Goal: Complete application form

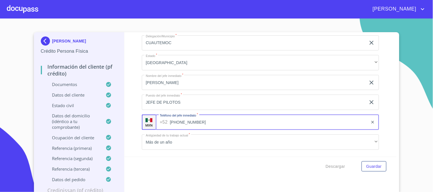
scroll to position [2773, 0]
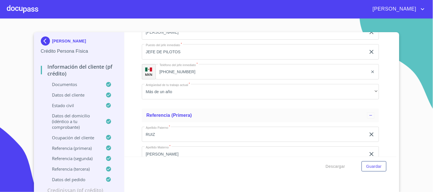
click at [209, 68] on input "[PHONE_NUMBER]" at bounding box center [261, 71] width 213 height 15
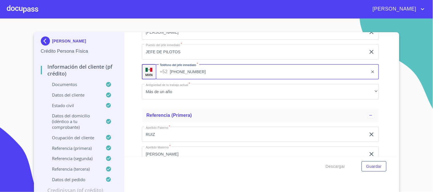
click at [209, 68] on input "[PHONE_NUMBER]" at bounding box center [269, 71] width 198 height 15
drag, startPoint x: 204, startPoint y: 68, endPoint x: 168, endPoint y: 66, distance: 36.0
click at [170, 66] on input "[PHONE_NUMBER]" at bounding box center [269, 71] width 198 height 15
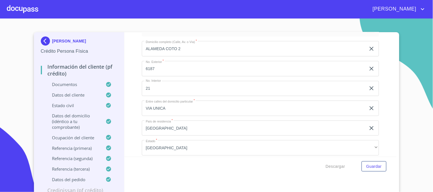
scroll to position [0, 0]
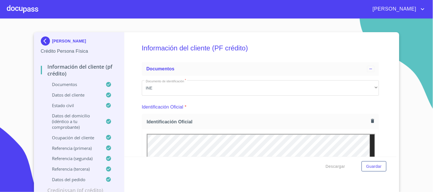
click at [22, 8] on div at bounding box center [22, 9] width 31 height 18
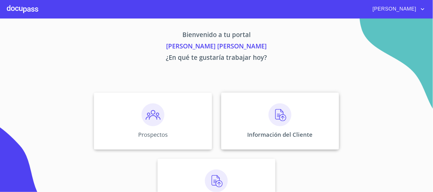
click at [277, 113] on img at bounding box center [279, 115] width 23 height 23
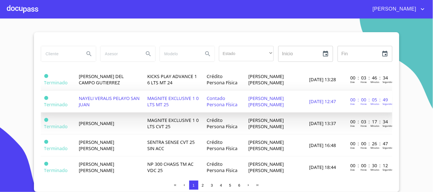
scroll to position [317, 0]
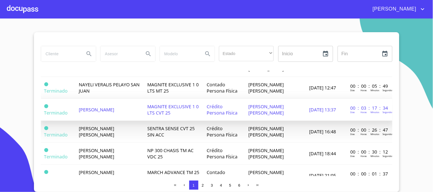
click at [92, 107] on span "[PERSON_NAME]" at bounding box center [96, 110] width 35 height 6
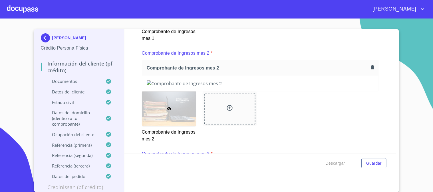
scroll to position [599, 0]
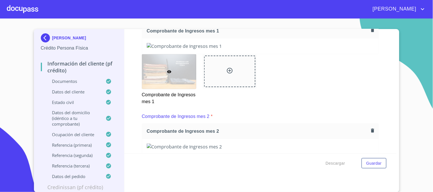
click at [345, 49] on img at bounding box center [260, 46] width 227 height 6
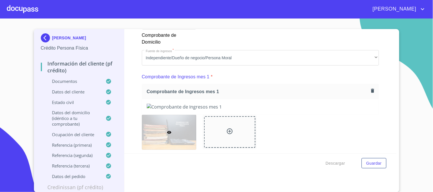
scroll to position [536, 0]
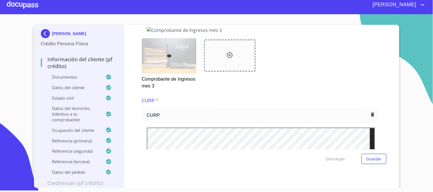
scroll to position [812, 0]
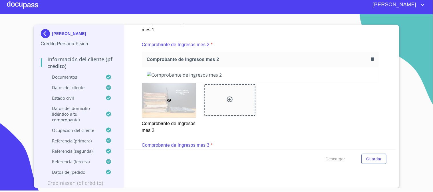
scroll to position [622, 0]
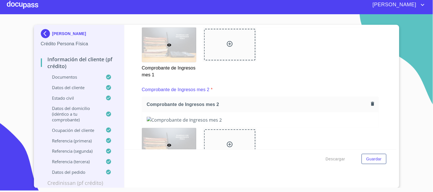
click at [253, 23] on img at bounding box center [260, 19] width 227 height 6
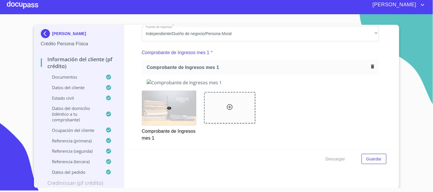
scroll to position [558, 0]
click at [201, 65] on span "Comprobante de Ingresos mes 1" at bounding box center [258, 68] width 222 height 6
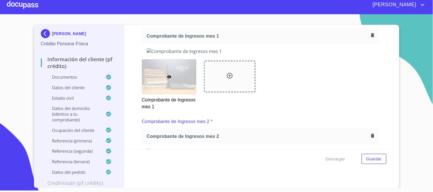
click at [317, 54] on img at bounding box center [260, 51] width 227 height 6
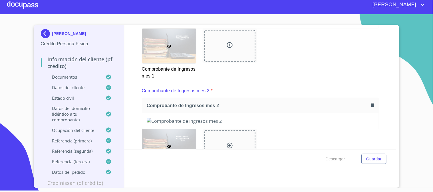
scroll to position [654, 0]
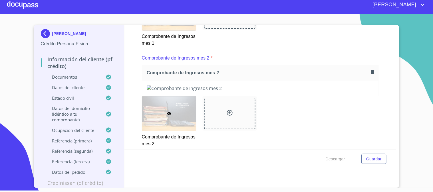
click at [224, 29] on div at bounding box center [229, 13] width 51 height 32
click at [230, 29] on div at bounding box center [229, 13] width 51 height 32
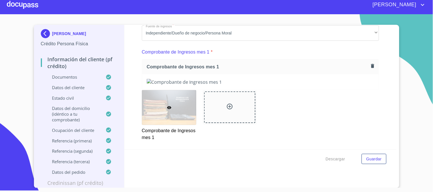
scroll to position [558, 0]
click at [297, 86] on img at bounding box center [260, 83] width 227 height 6
